Goal: Check status: Check status

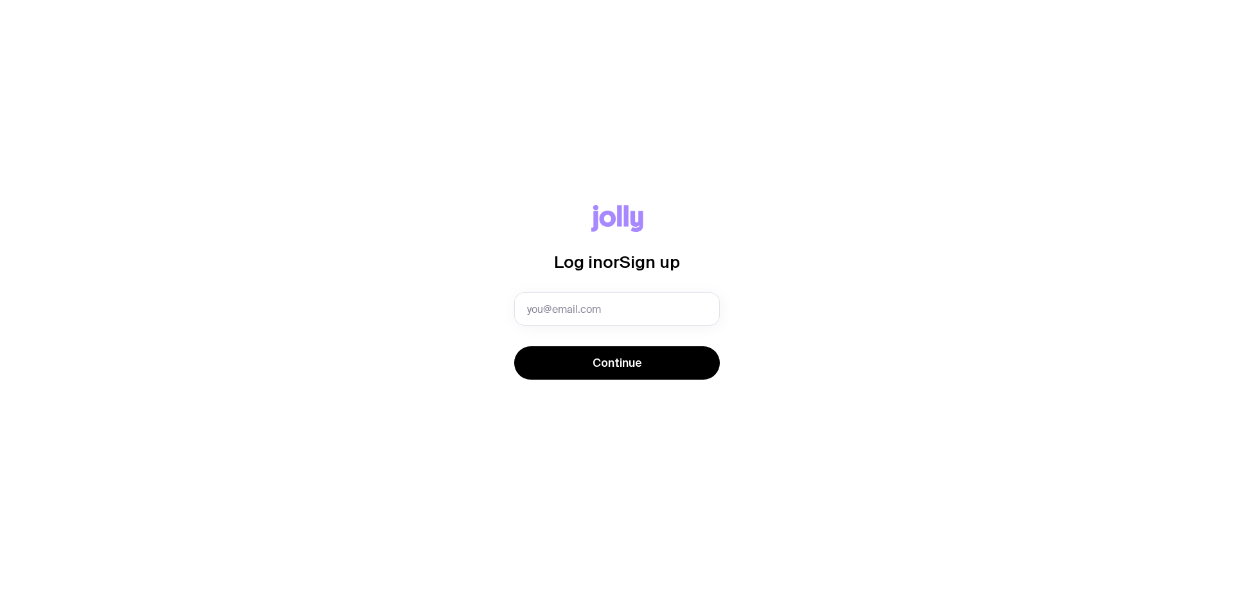
type input "[PERSON_NAME][EMAIL_ADDRESS][DOMAIN_NAME]"
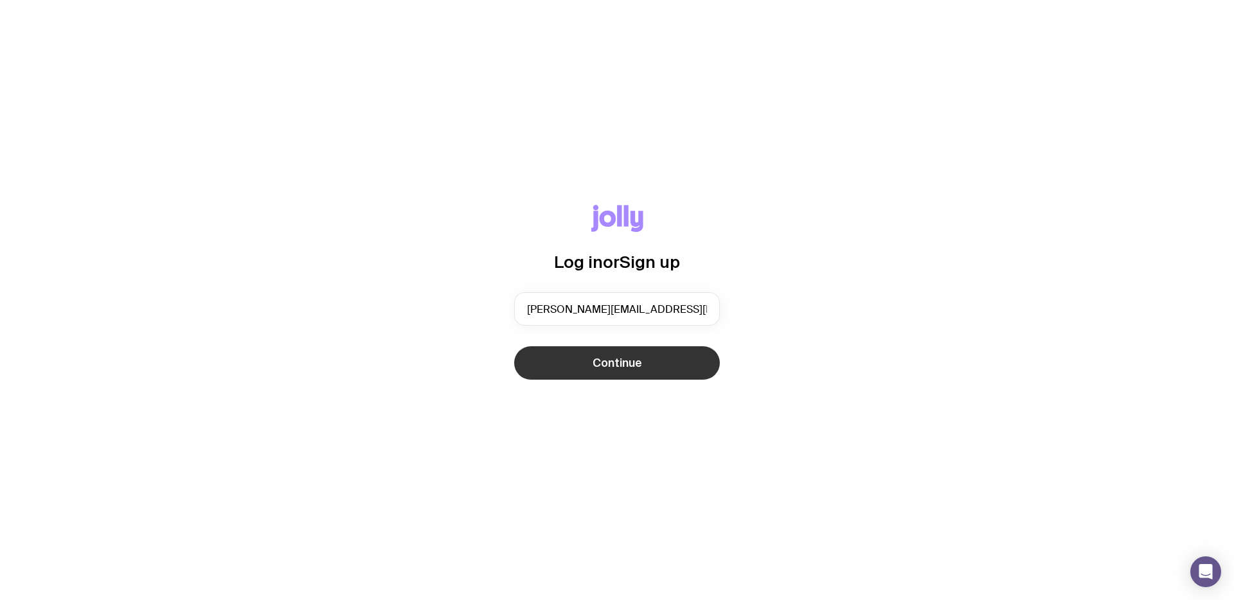
click at [571, 357] on button "Continue" at bounding box center [617, 363] width 206 height 33
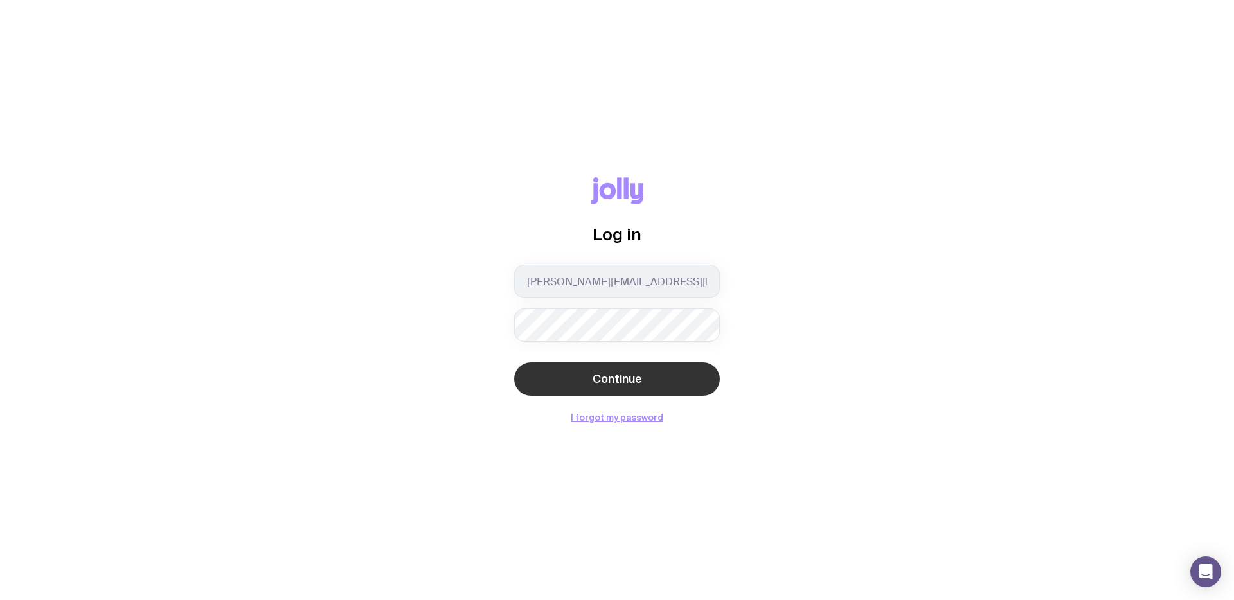
click at [554, 383] on button "Continue" at bounding box center [617, 379] width 206 height 33
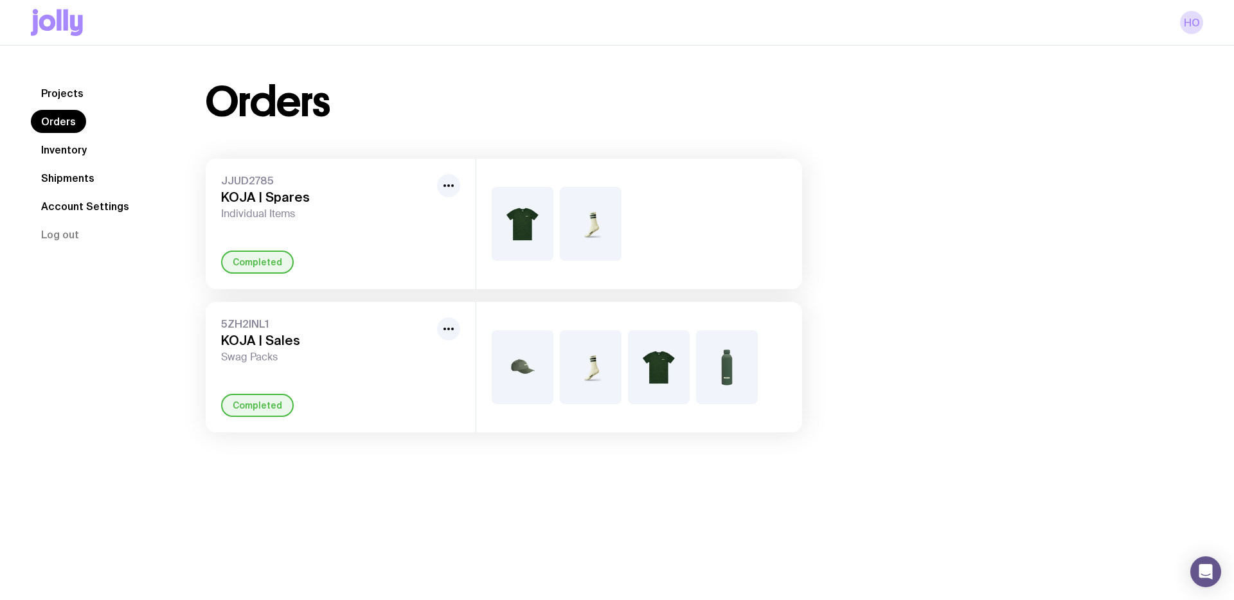
click at [259, 185] on span "JJUD2785" at bounding box center [326, 180] width 211 height 13
click at [517, 234] on img at bounding box center [523, 224] width 62 height 74
click at [446, 183] on icon "button" at bounding box center [448, 185] width 15 height 15
click at [336, 244] on div "JJUD2785 KOJA | Spares Individual Items Rename Completed" at bounding box center [341, 224] width 270 height 131
click at [56, 93] on link "Projects" at bounding box center [62, 93] width 63 height 23
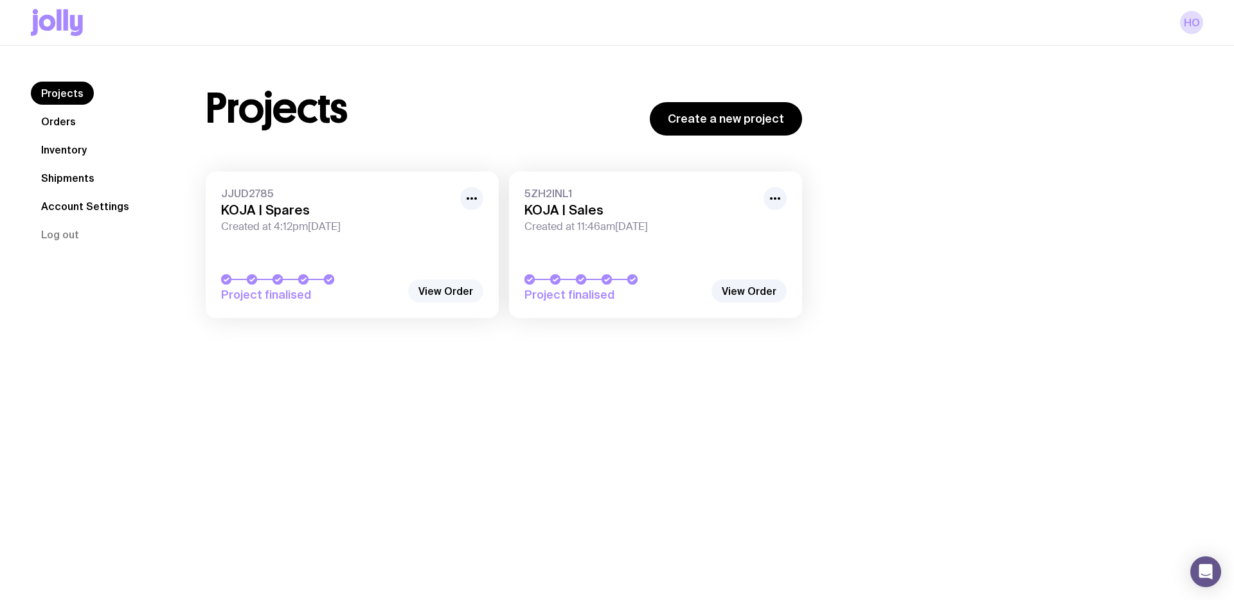
click at [430, 297] on link "View Order" at bounding box center [445, 291] width 75 height 23
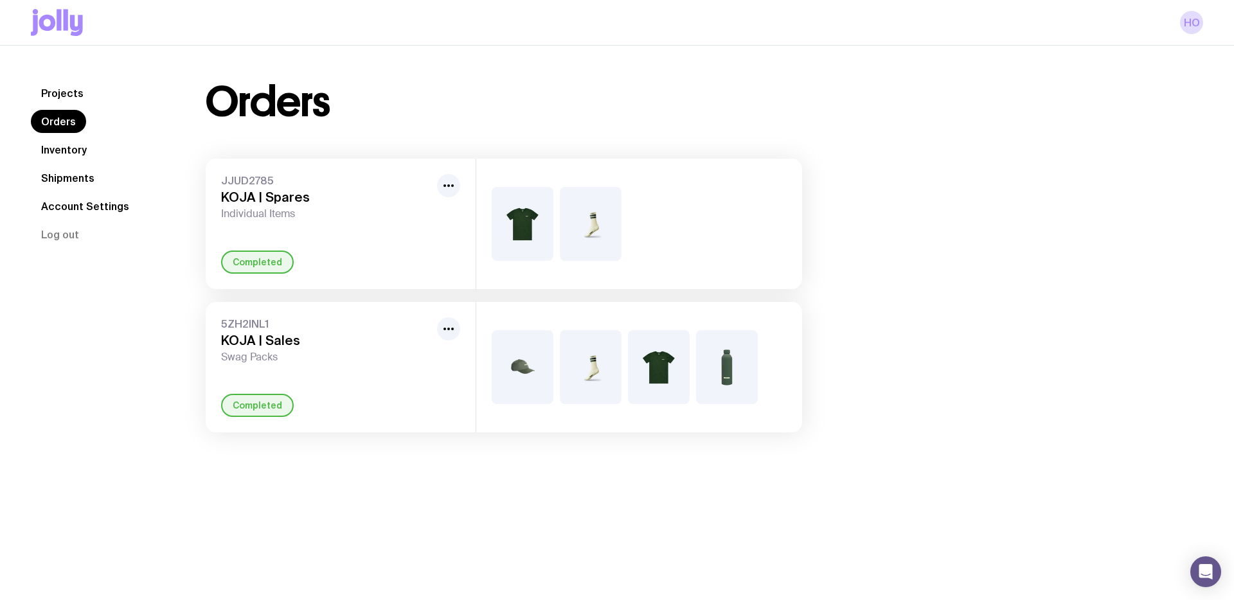
click at [524, 237] on img at bounding box center [523, 224] width 62 height 74
click at [448, 185] on circle "button" at bounding box center [448, 186] width 3 height 3
click at [362, 289] on div "JJUD2785 KOJA | Spares Individual Items Rename Completed 5ZH2INL1 KOJA | Sales …" at bounding box center [504, 296] width 597 height 274
click at [246, 211] on span "Individual Items" at bounding box center [326, 214] width 211 height 13
